Goal: Task Accomplishment & Management: Complete application form

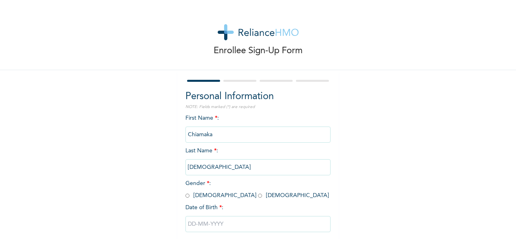
scroll to position [45, 0]
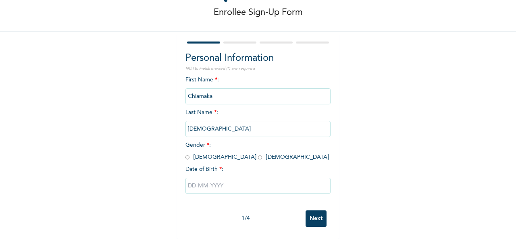
click at [258, 154] on input "radio" at bounding box center [260, 158] width 4 height 8
radio input "true"
click at [220, 179] on input "text" at bounding box center [258, 186] width 145 height 16
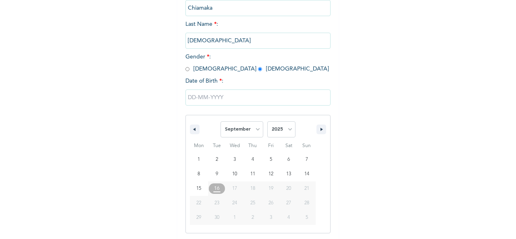
scroll to position [128, 0]
click at [190, 133] on button "button" at bounding box center [195, 128] width 10 height 10
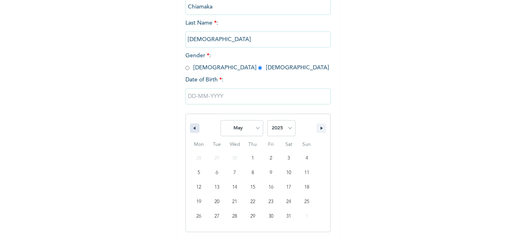
click at [190, 133] on button "button" at bounding box center [195, 128] width 10 height 10
select select "3"
click at [191, 94] on input "text" at bounding box center [258, 96] width 145 height 16
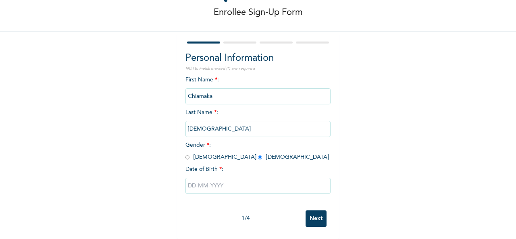
scroll to position [45, 0]
click at [194, 181] on input "text" at bounding box center [258, 186] width 145 height 16
select select "8"
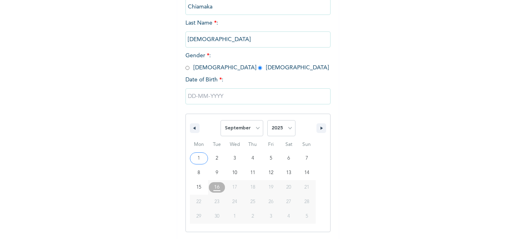
click at [218, 99] on input "text" at bounding box center [258, 96] width 145 height 16
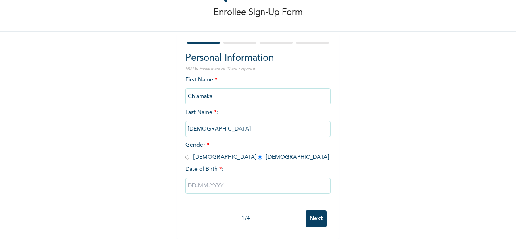
scroll to position [45, 0]
click at [214, 179] on input "text" at bounding box center [258, 186] width 145 height 16
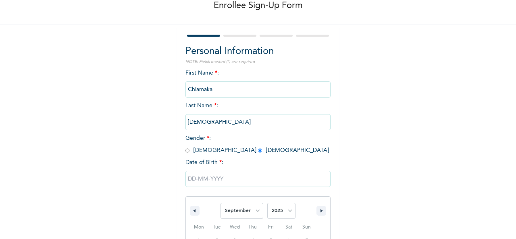
scroll to position [128, 0]
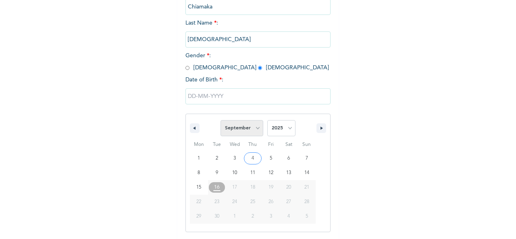
click at [254, 127] on select "January February March April May June July August September October November De…" at bounding box center [242, 128] width 43 height 16
select select "6"
click at [221, 121] on select "January February March April May June July August September October November De…" at bounding box center [242, 128] width 43 height 16
click at [286, 128] on select "2025 2024 2023 2022 2021 2020 2019 2018 2017 2016 2015 2014 2013 2012 2011 2010…" at bounding box center [281, 128] width 28 height 16
select select "1991"
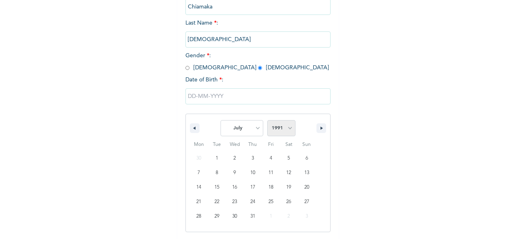
click at [267, 121] on select "2025 2024 2023 2022 2021 2020 2019 2018 2017 2016 2015 2014 2013 2012 2011 2010…" at bounding box center [281, 128] width 28 height 16
type input "[DATE]"
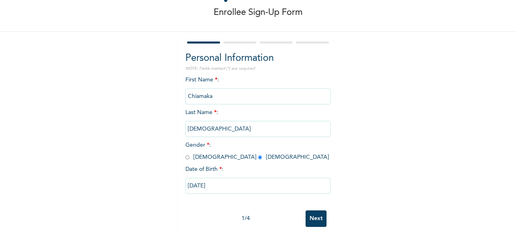
click at [307, 211] on input "Next" at bounding box center [316, 219] width 21 height 17
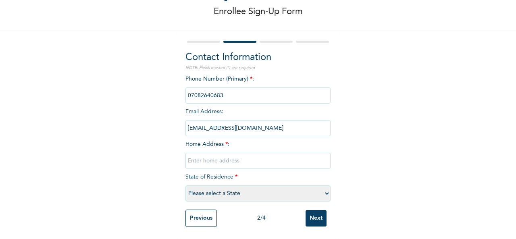
click at [225, 156] on input "text" at bounding box center [258, 161] width 145 height 16
click at [267, 158] on input "No 19 [PERSON_NAME]" at bounding box center [258, 161] width 145 height 16
type input "No 19 [PERSON_NAME][GEOGRAPHIC_DATA]"
click at [324, 188] on select "Please select a State [PERSON_NAME] (FCT) [PERSON_NAME] Ibom [GEOGRAPHIC_DATA] …" at bounding box center [258, 194] width 145 height 16
select select "25"
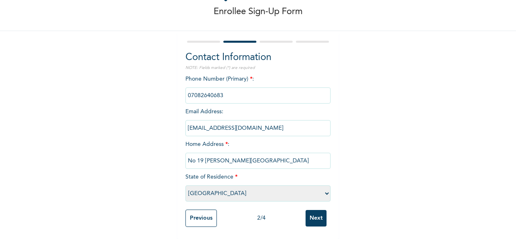
click at [186, 186] on select "Please select a State [PERSON_NAME] (FCT) [PERSON_NAME] Ibom [GEOGRAPHIC_DATA] …" at bounding box center [258, 194] width 145 height 16
click at [312, 213] on input "Next" at bounding box center [316, 218] width 21 height 17
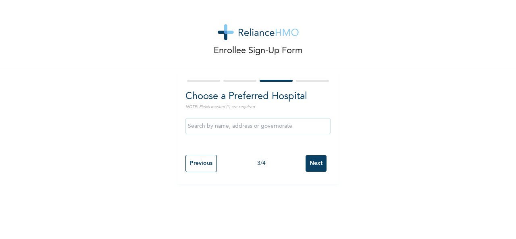
scroll to position [0, 0]
click at [254, 129] on input "text" at bounding box center [258, 126] width 145 height 16
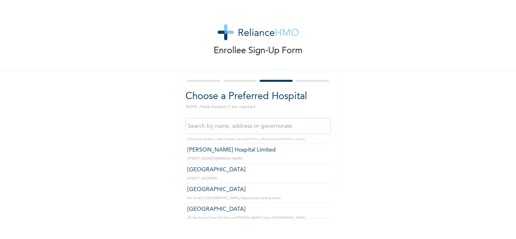
scroll to position [966, 0]
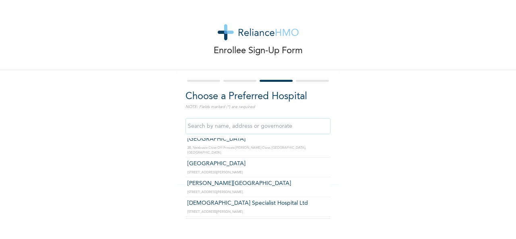
click at [258, 126] on input "text" at bounding box center [258, 126] width 145 height 16
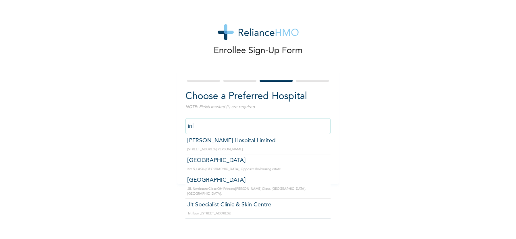
scroll to position [0, 0]
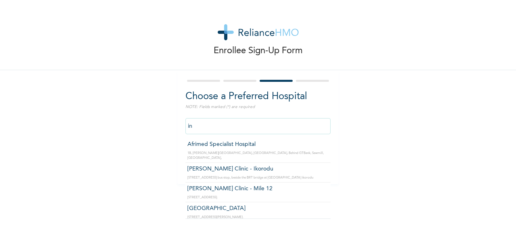
type input "i"
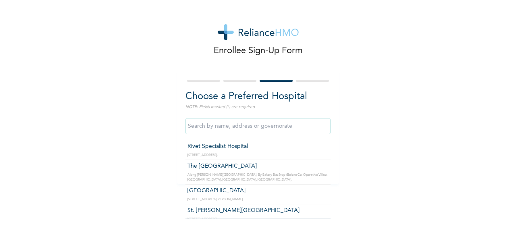
scroll to position [491, 0]
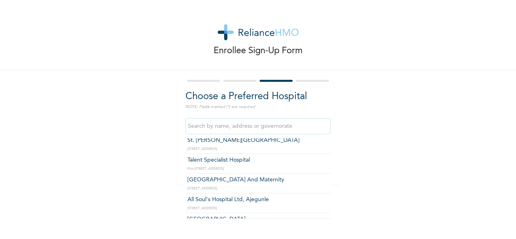
click at [199, 128] on input "text" at bounding box center [258, 126] width 145 height 16
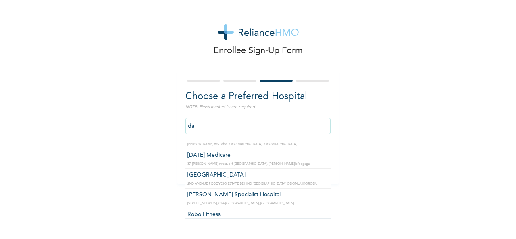
scroll to position [74, 0]
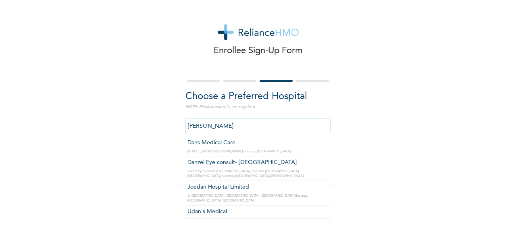
type input "dans"
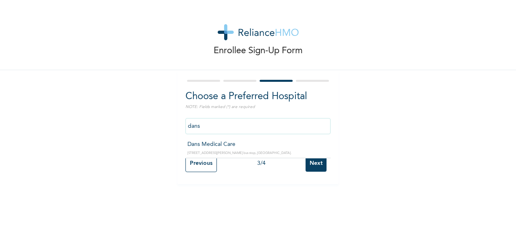
click at [309, 163] on input "Next" at bounding box center [316, 163] width 21 height 17
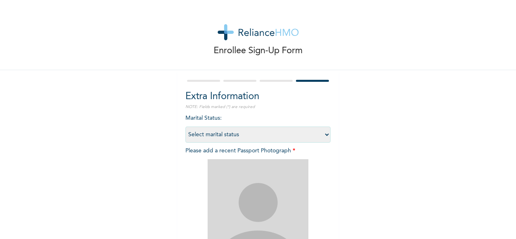
click at [323, 133] on select "Select marital status [DEMOGRAPHIC_DATA] Married [DEMOGRAPHIC_DATA] Widow/[DEMO…" at bounding box center [258, 135] width 145 height 16
select select "2"
click at [186, 127] on select "Select marital status [DEMOGRAPHIC_DATA] Married [DEMOGRAPHIC_DATA] Widow/[DEMO…" at bounding box center [258, 135] width 145 height 16
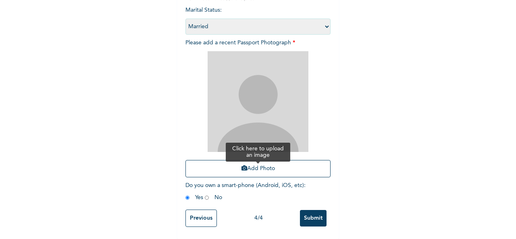
click at [255, 164] on button "Add Photo" at bounding box center [258, 168] width 145 height 17
click at [268, 175] on div "Marital Status : Select marital status [DEMOGRAPHIC_DATA] Married [DEMOGRAPHIC_…" at bounding box center [258, 106] width 145 height 200
click at [236, 183] on span "Do you own a smart-phone (Android, iOS, etc) : Yes No" at bounding box center [246, 192] width 120 height 18
click at [205, 194] on input "radio" at bounding box center [207, 198] width 4 height 8
radio input "true"
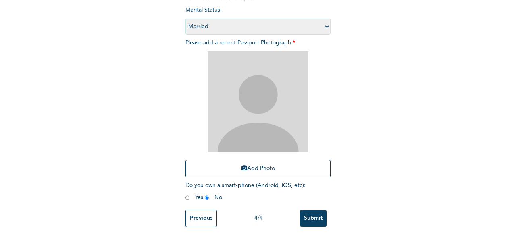
click at [254, 119] on img at bounding box center [258, 101] width 101 height 101
click at [248, 161] on button "Add Photo" at bounding box center [258, 168] width 145 height 17
click at [186, 194] on input "radio" at bounding box center [188, 198] width 4 height 8
radio input "true"
click at [251, 160] on button "Add Photo" at bounding box center [258, 168] width 145 height 17
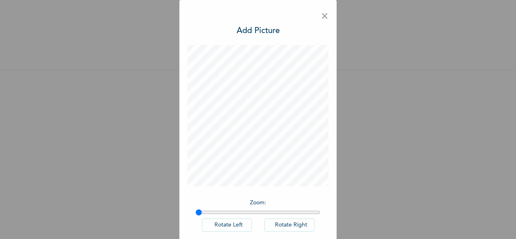
scroll to position [42, 0]
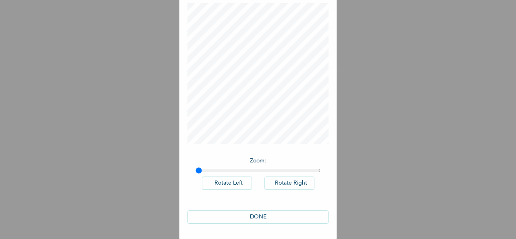
click at [273, 215] on button "DONE" at bounding box center [258, 217] width 141 height 13
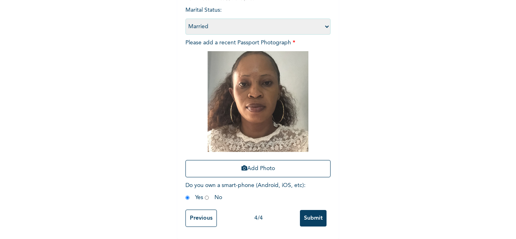
scroll to position [115, 0]
click at [311, 214] on input "Submit" at bounding box center [313, 218] width 27 height 17
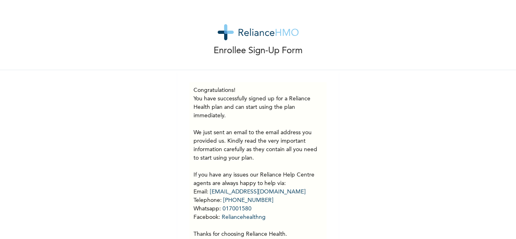
scroll to position [39, 0]
